Goal: Download file/media

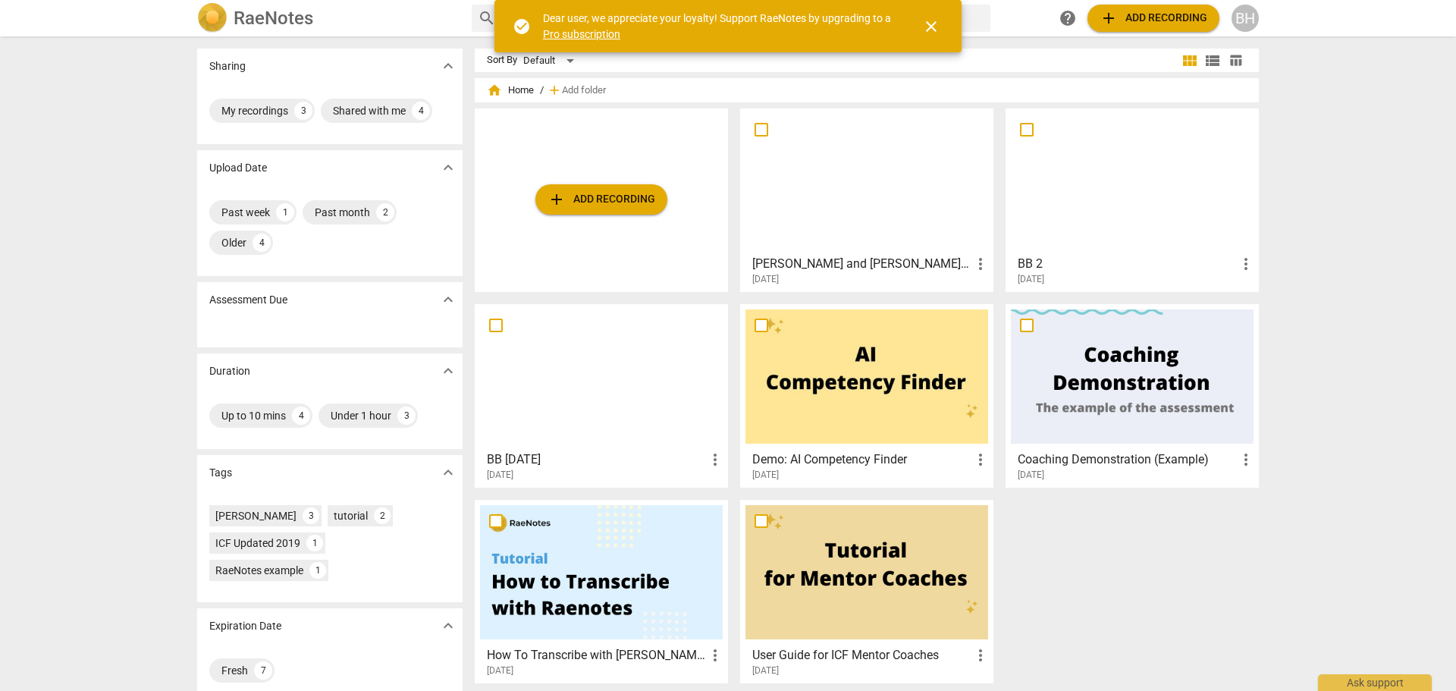
click at [830, 243] on div at bounding box center [866, 181] width 243 height 134
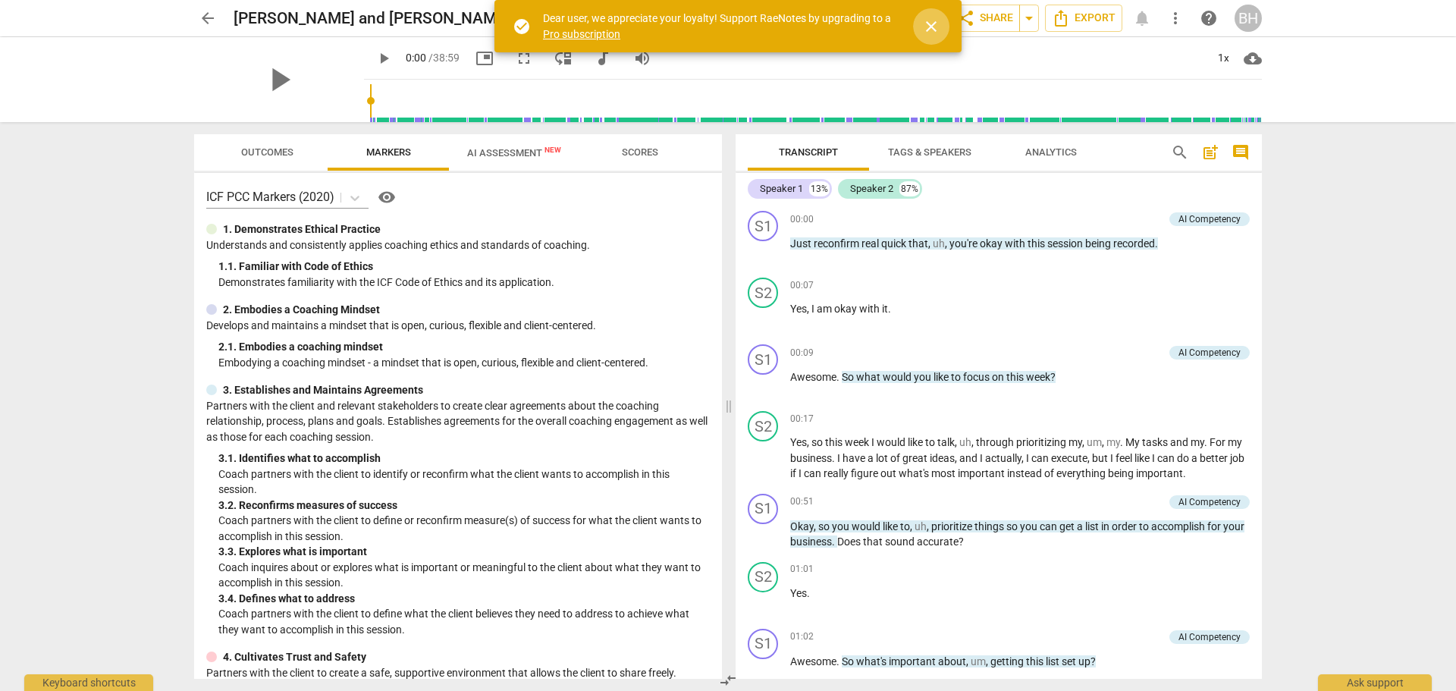
click at [935, 27] on span "close" at bounding box center [931, 26] width 18 height 18
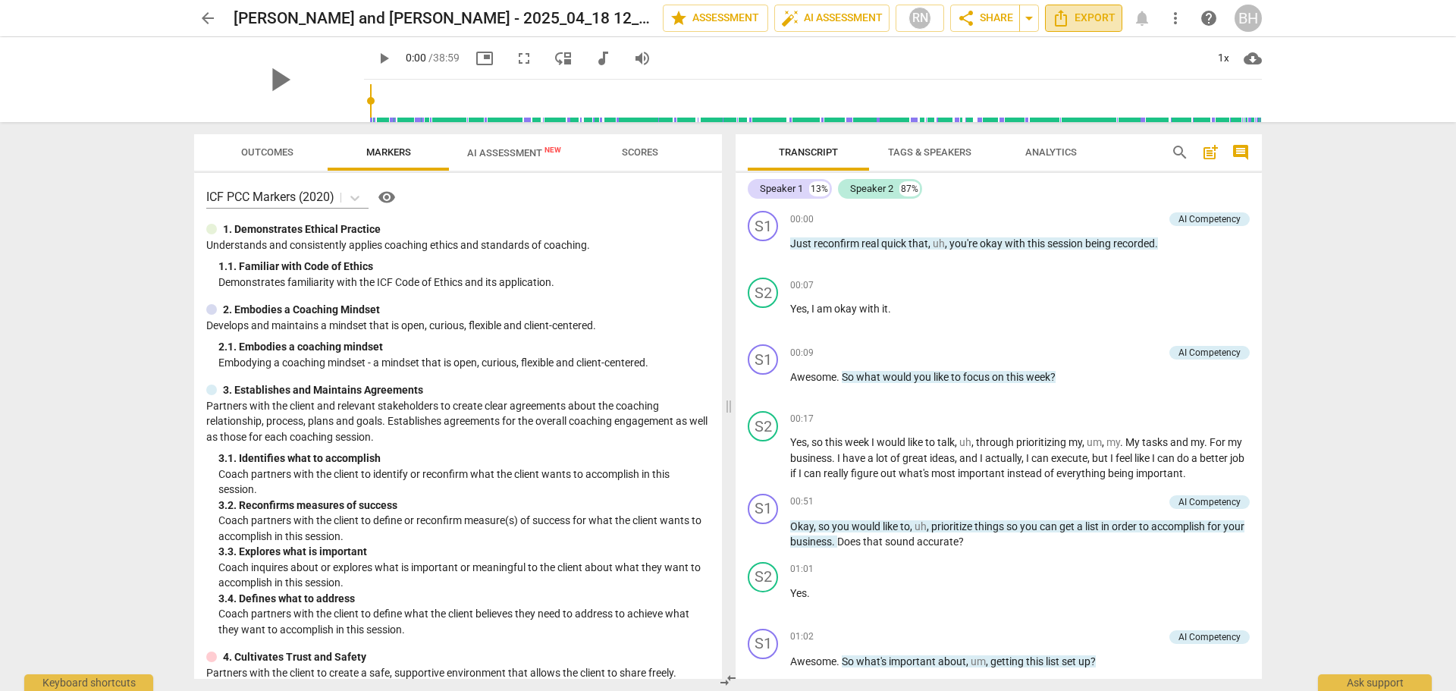
click at [1088, 23] on span "Export" at bounding box center [1084, 18] width 64 height 18
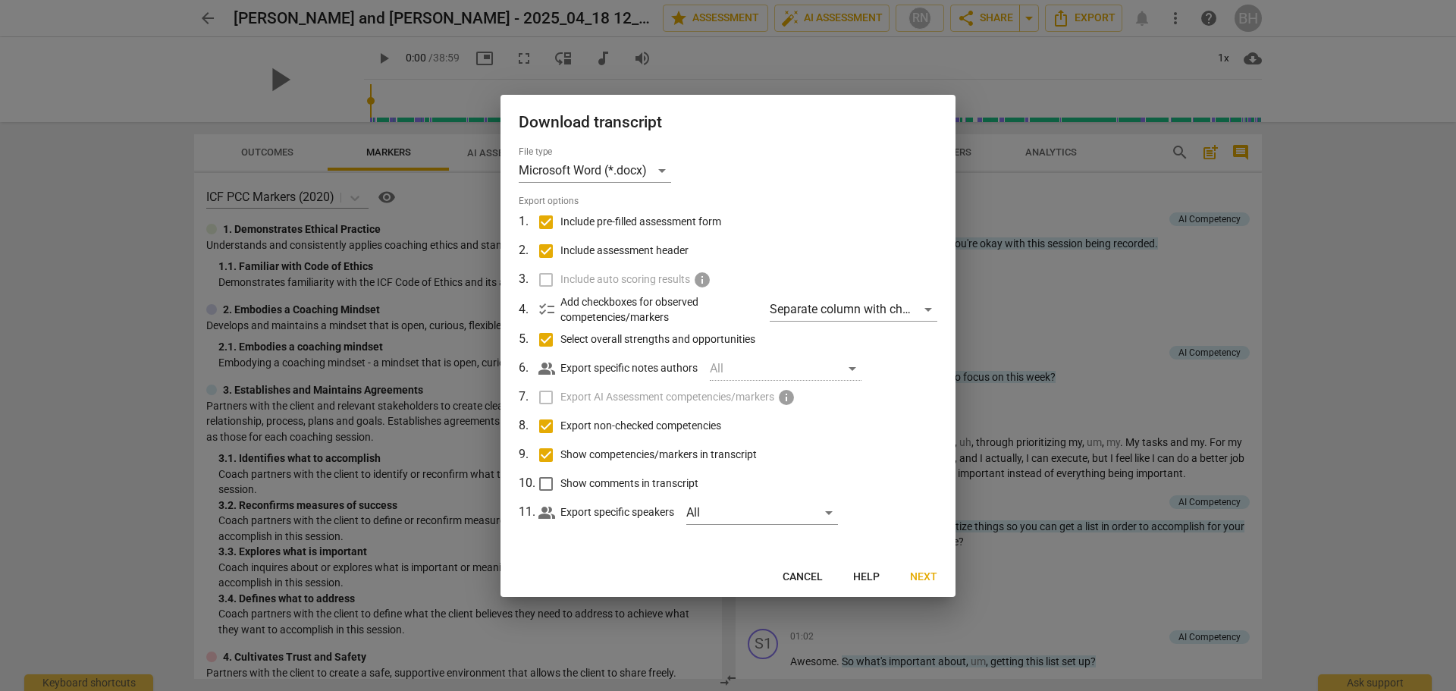
click at [923, 577] on span "Next" at bounding box center [923, 577] width 27 height 15
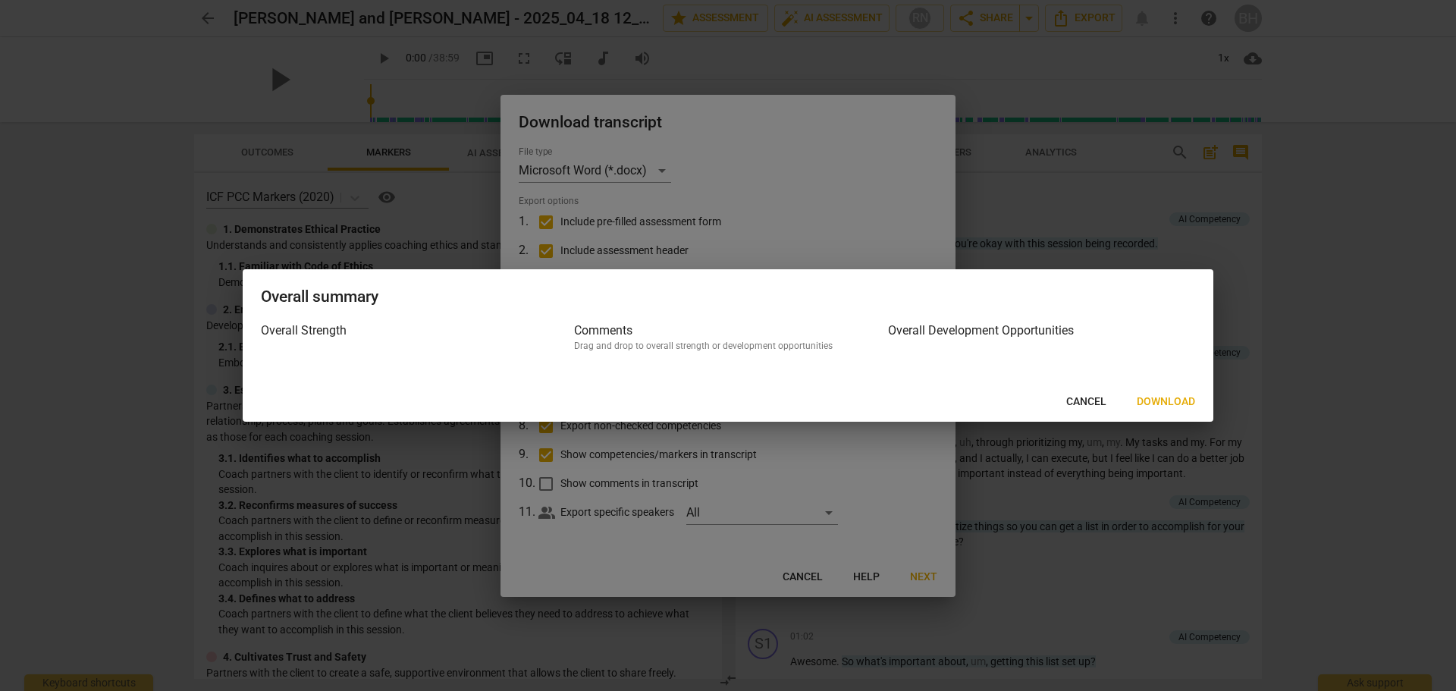
click at [1170, 414] on div "Overall summary Overall Strength Comments Drag and drop to overall strength or …" at bounding box center [728, 345] width 971 height 152
click at [1177, 400] on span "Download" at bounding box center [1166, 401] width 58 height 15
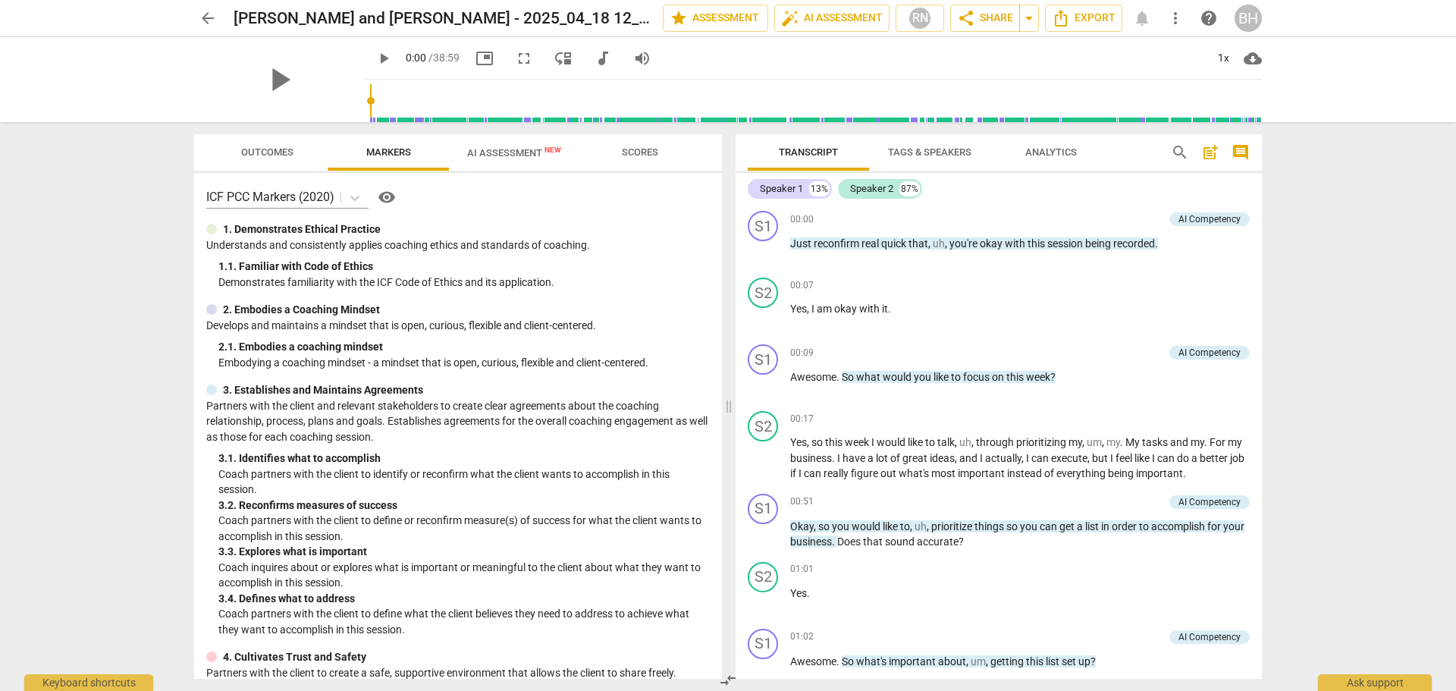
click at [219, 19] on span "arrow_back" at bounding box center [207, 18] width 27 height 18
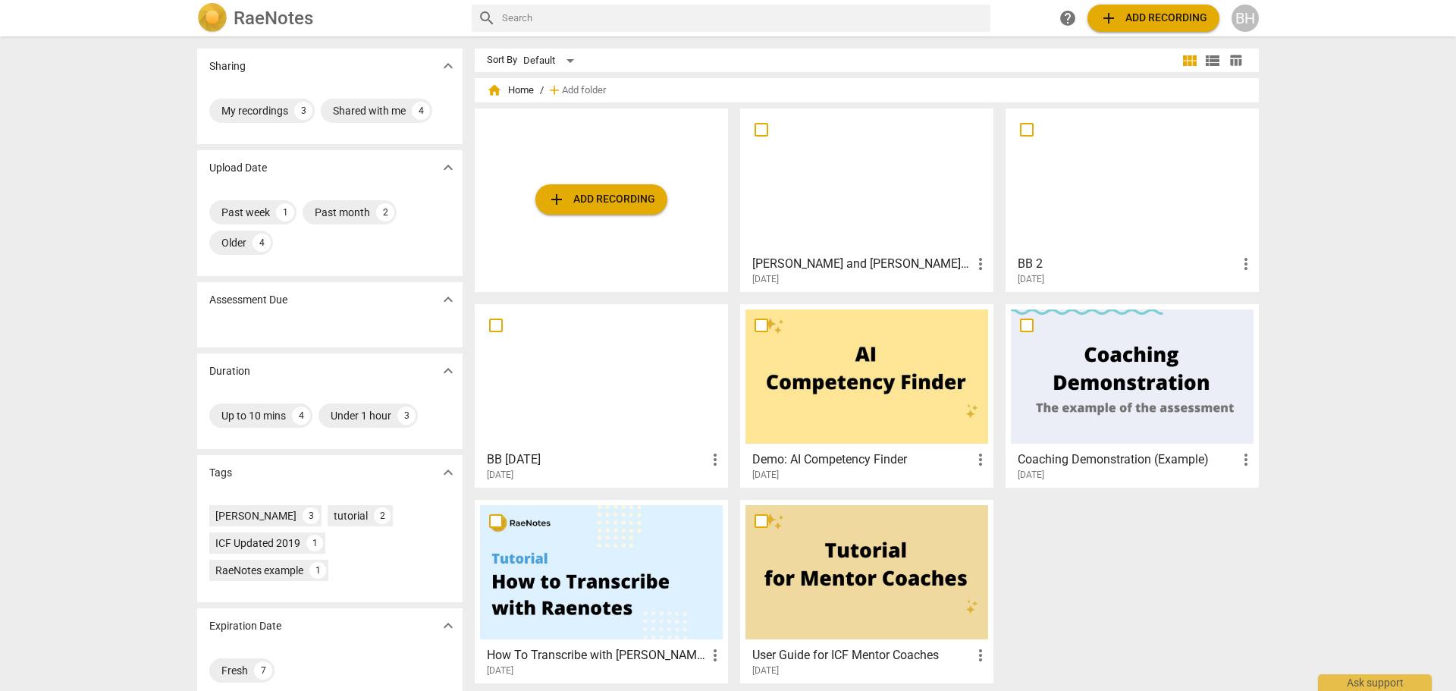
click at [1094, 184] on div at bounding box center [1132, 181] width 243 height 134
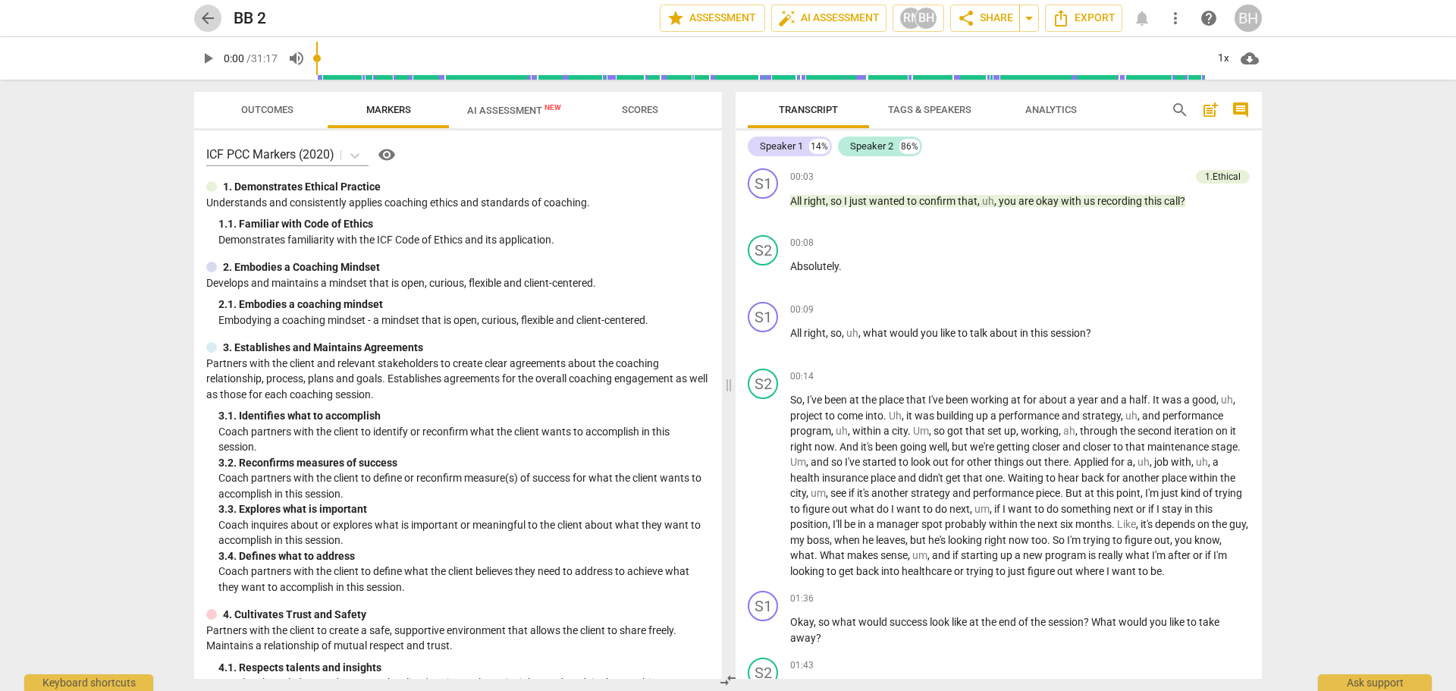
click at [207, 16] on span "arrow_back" at bounding box center [208, 18] width 18 height 18
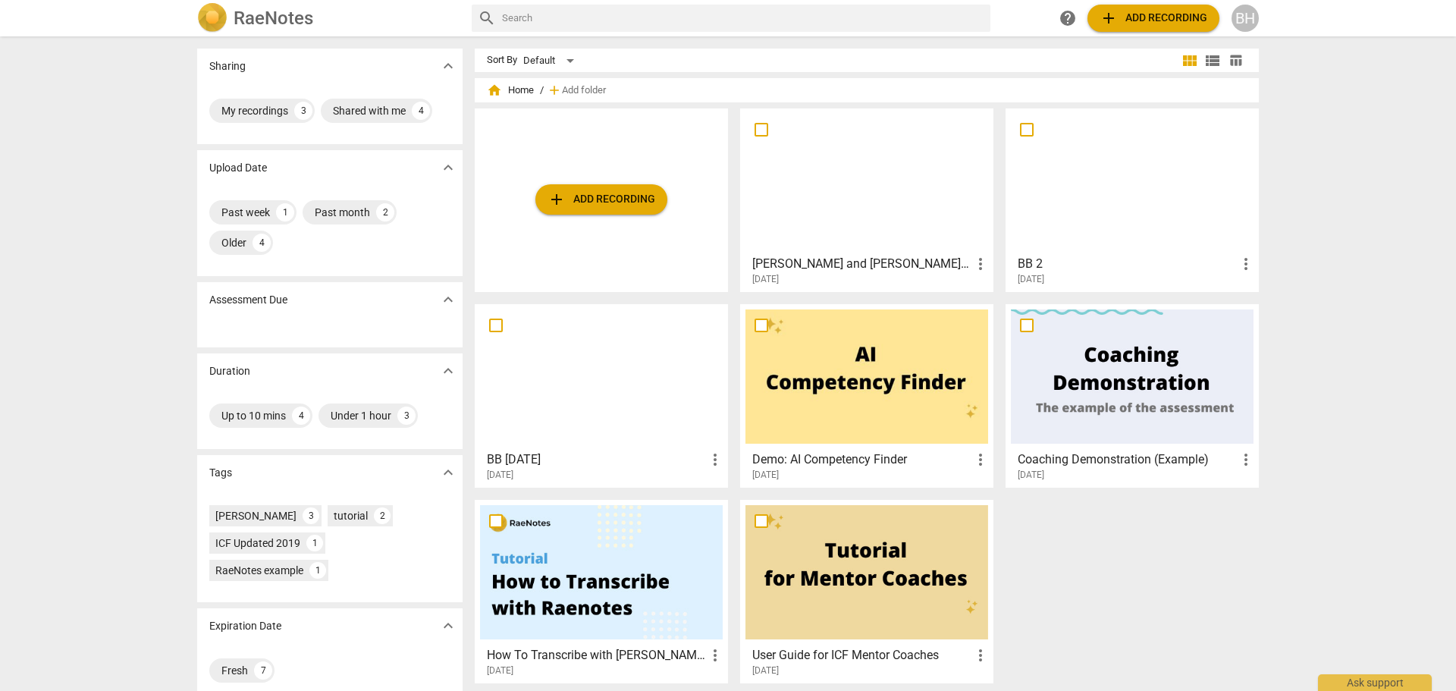
click at [616, 378] on div at bounding box center [601, 376] width 243 height 134
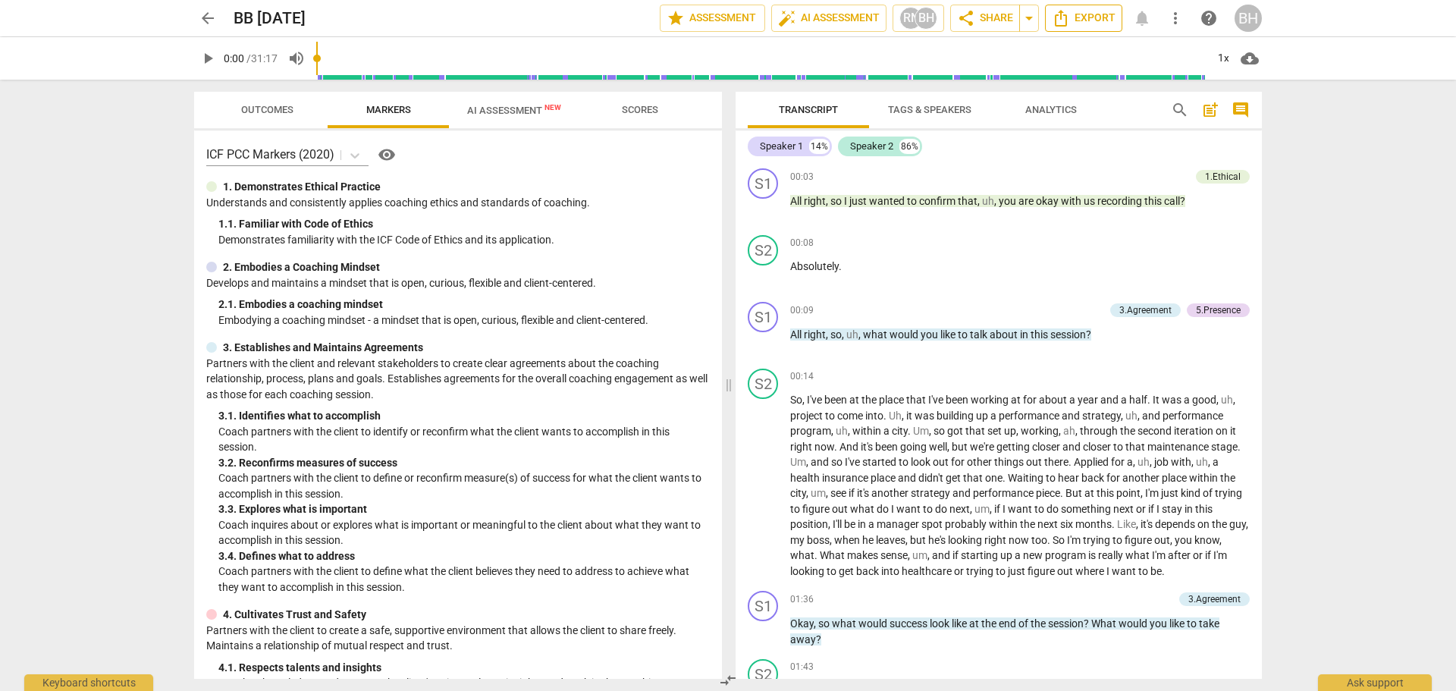
click at [1095, 14] on span "Export" at bounding box center [1084, 18] width 64 height 18
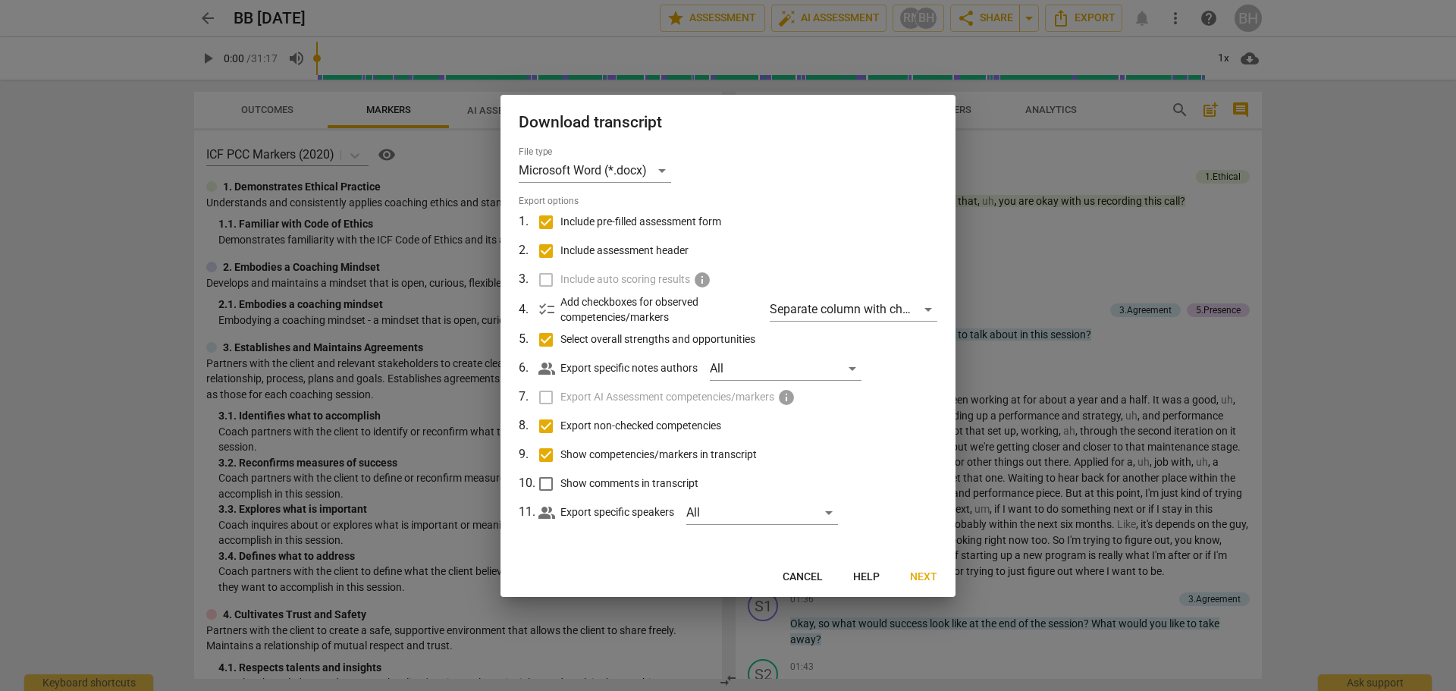
click at [918, 570] on span "Next" at bounding box center [923, 577] width 27 height 15
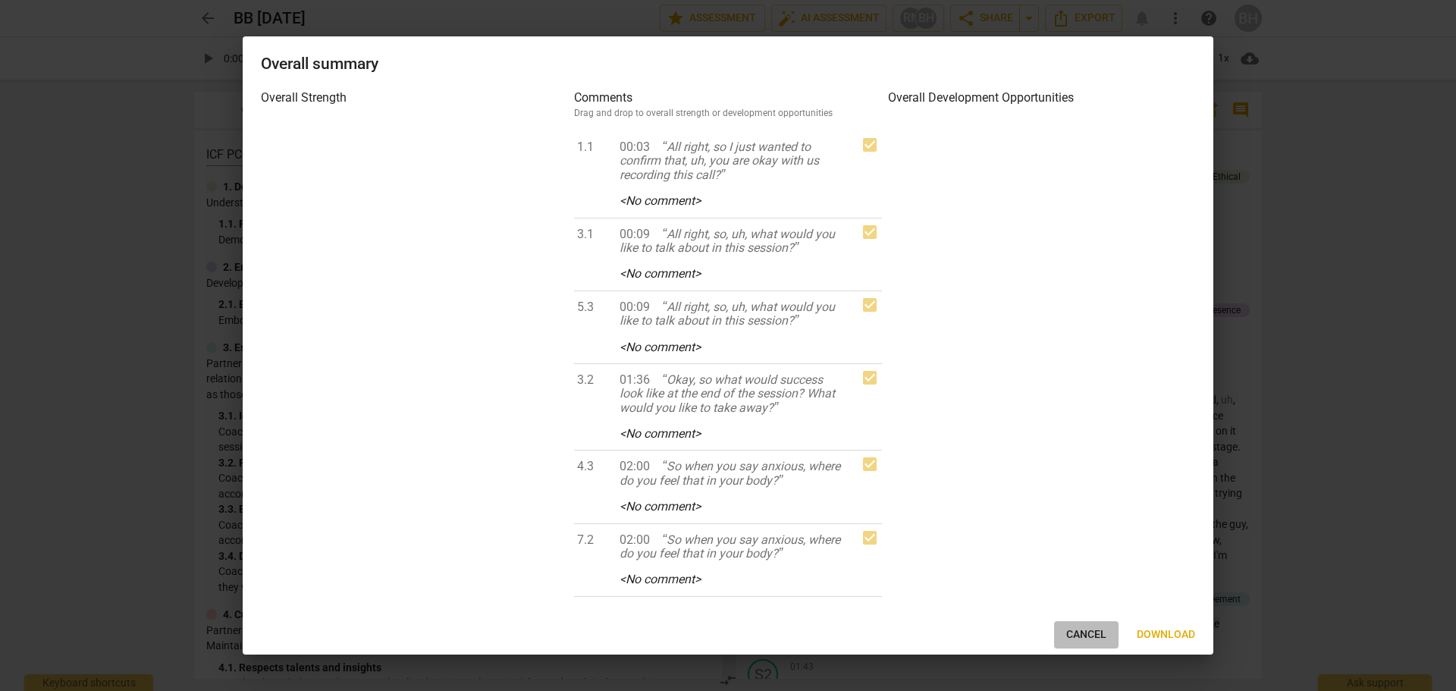
click at [1075, 629] on span "Cancel" at bounding box center [1086, 634] width 40 height 15
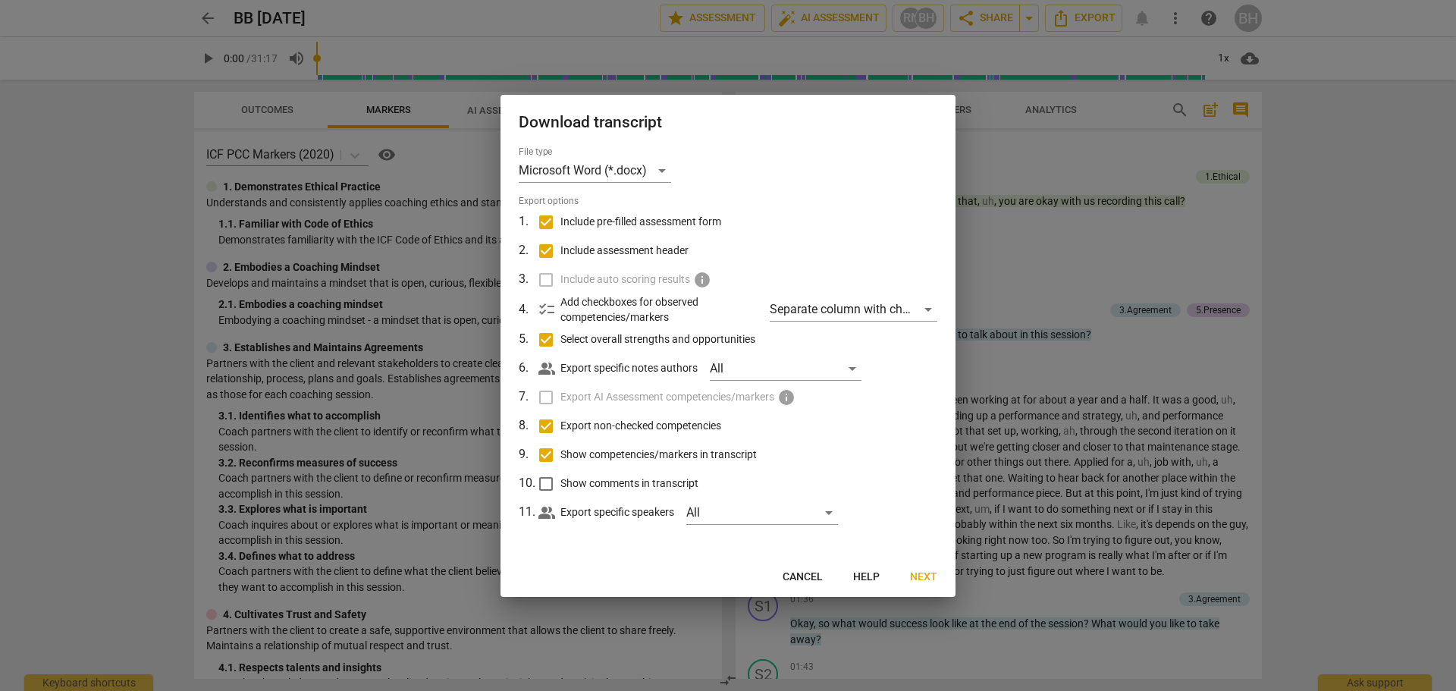
click at [930, 575] on span "Next" at bounding box center [923, 577] width 27 height 15
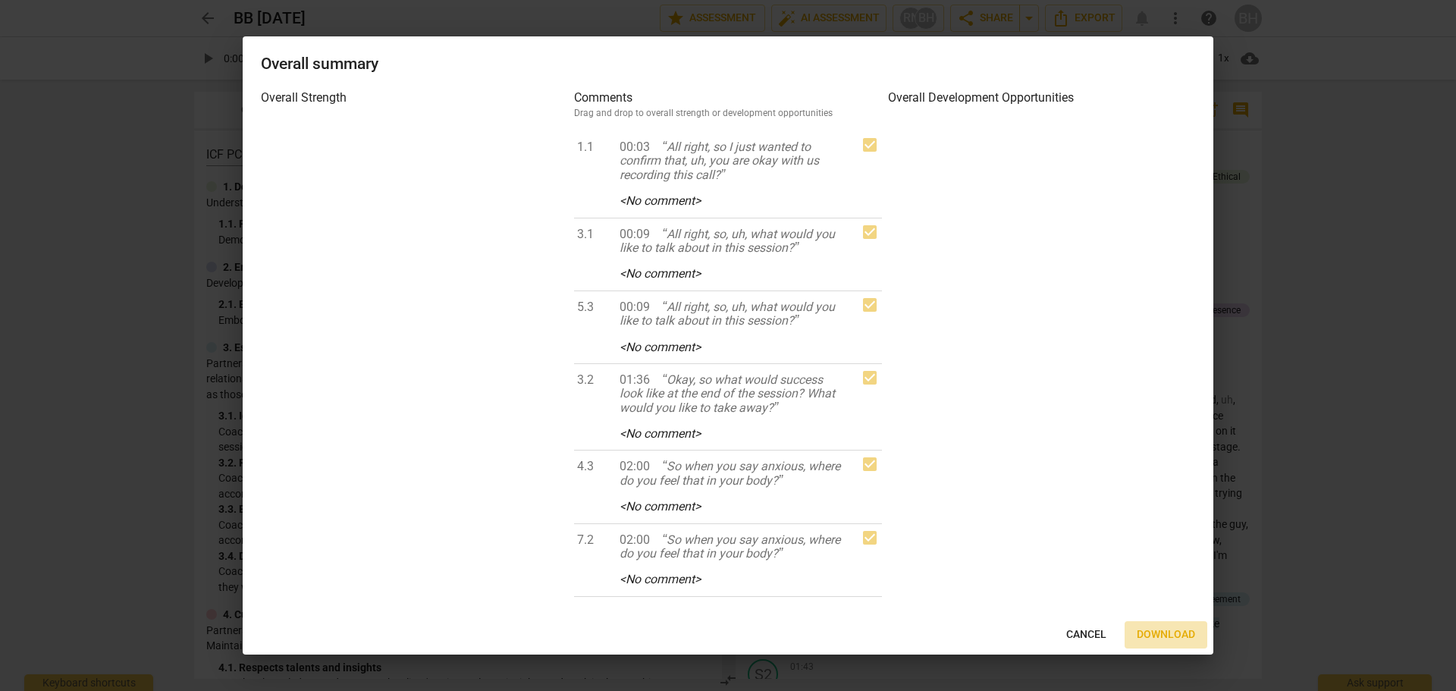
click at [1160, 630] on span "Download" at bounding box center [1166, 634] width 58 height 15
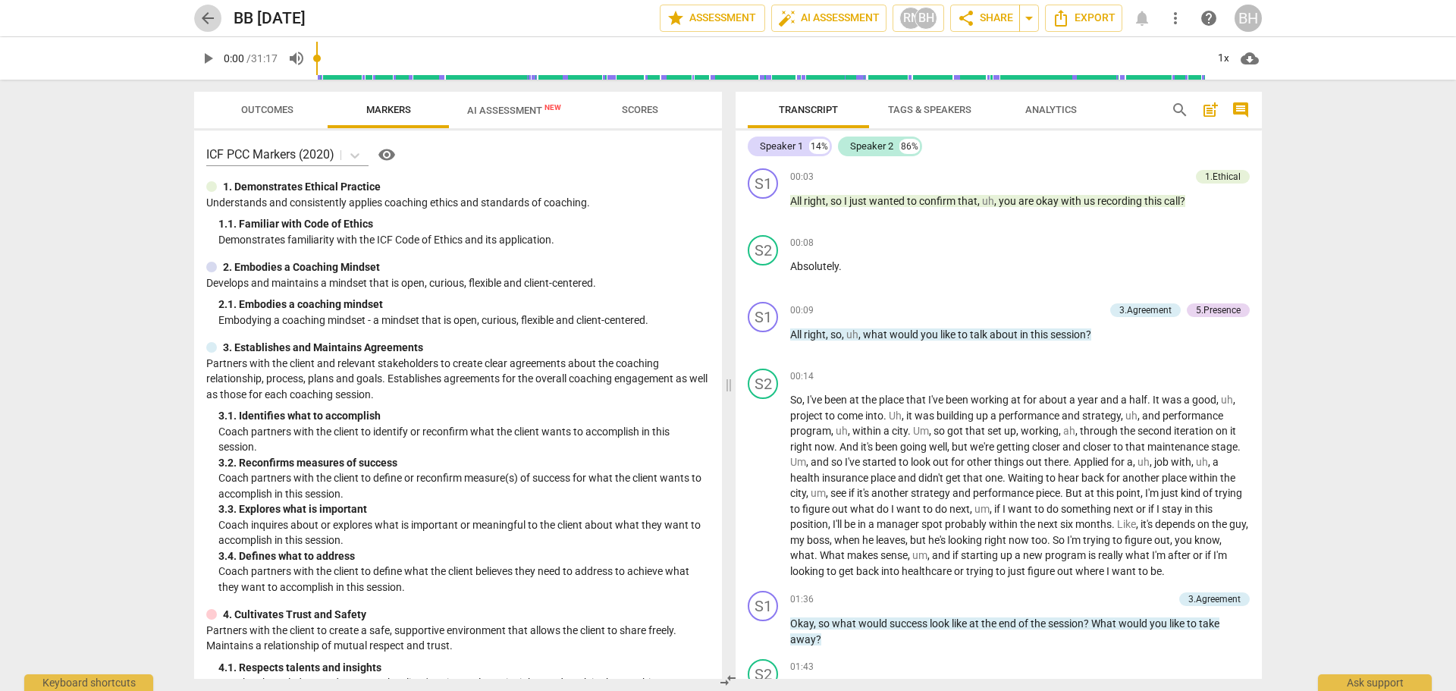
click at [204, 12] on span "arrow_back" at bounding box center [208, 18] width 18 height 18
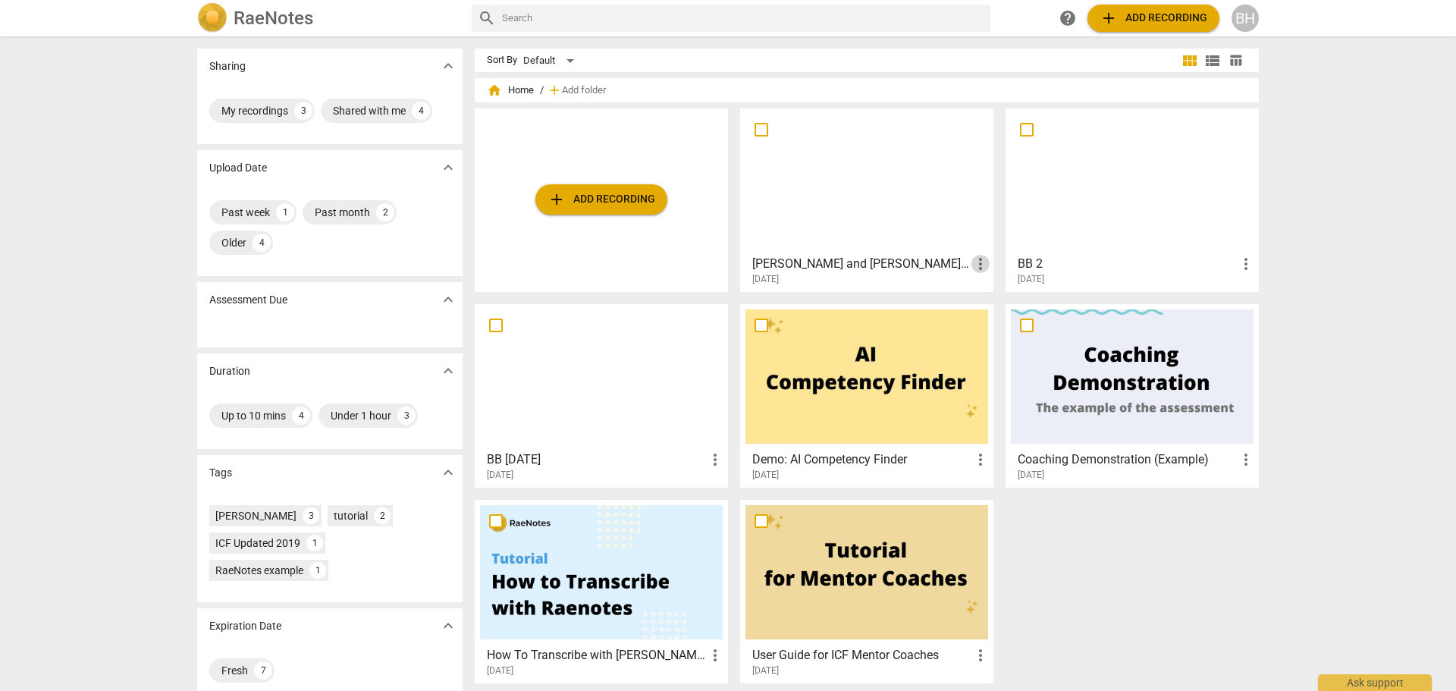
click at [978, 263] on span "more_vert" at bounding box center [980, 264] width 18 height 18
click at [851, 266] on div at bounding box center [728, 345] width 1456 height 691
click at [827, 165] on div at bounding box center [866, 181] width 243 height 134
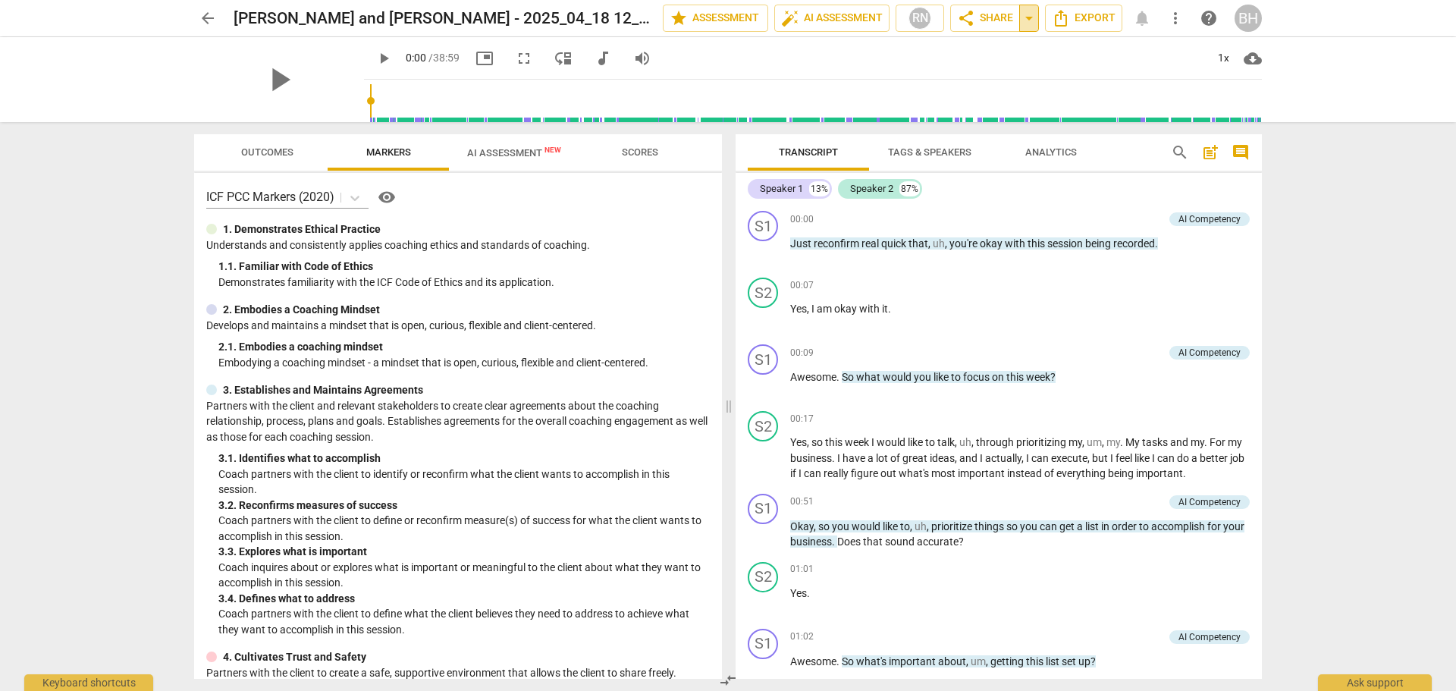
click at [1036, 17] on span "arrow_drop_down" at bounding box center [1029, 18] width 18 height 18
click at [1246, 56] on span "cloud_download" at bounding box center [1253, 58] width 18 height 18
click at [1286, 52] on li "Download audio" at bounding box center [1300, 58] width 112 height 36
